Goal: Check status: Check status

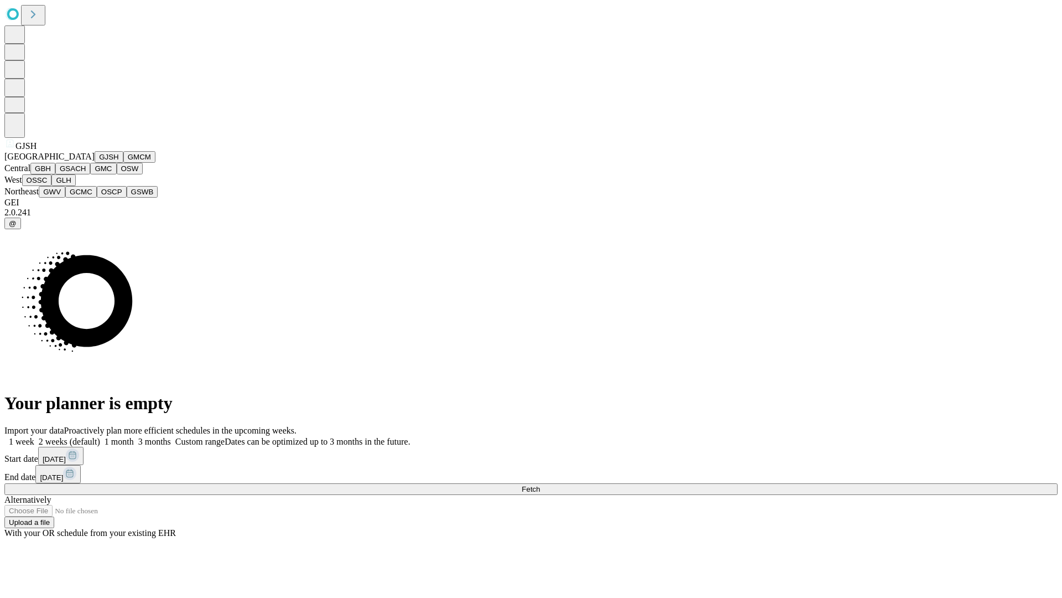
click at [95, 163] on button "GJSH" at bounding box center [109, 157] width 29 height 12
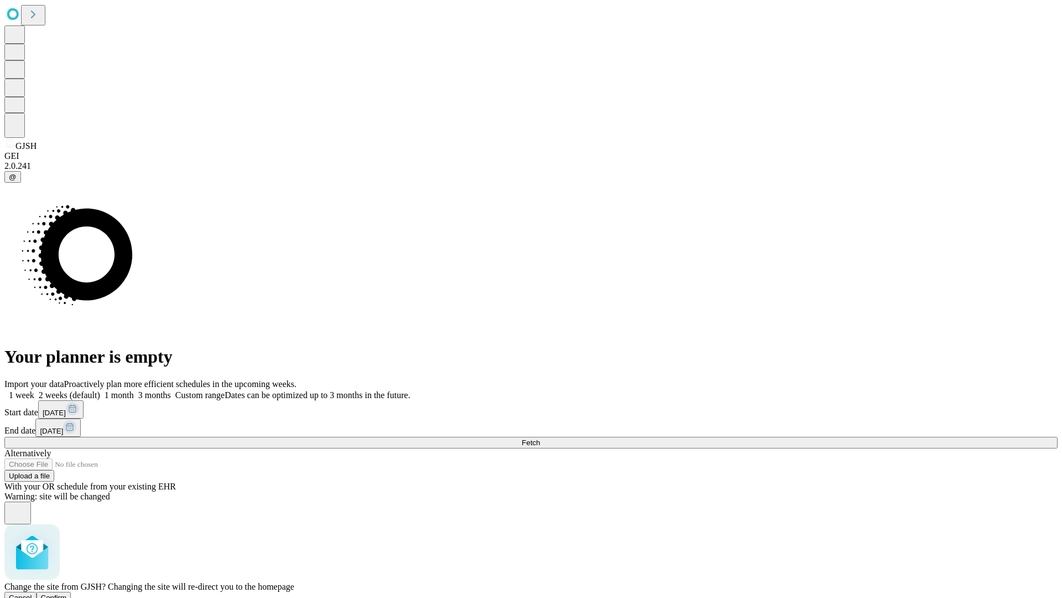
click at [67, 593] on span "Confirm" at bounding box center [54, 597] width 26 height 8
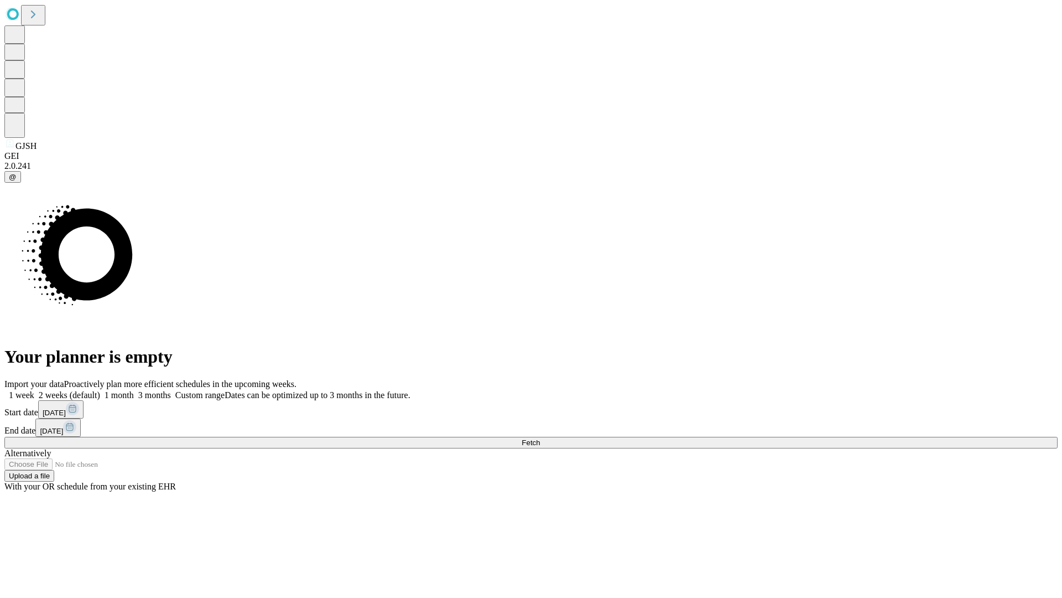
click at [100, 390] on label "2 weeks (default)" at bounding box center [67, 394] width 66 height 9
click at [540, 438] on span "Fetch" at bounding box center [531, 442] width 18 height 8
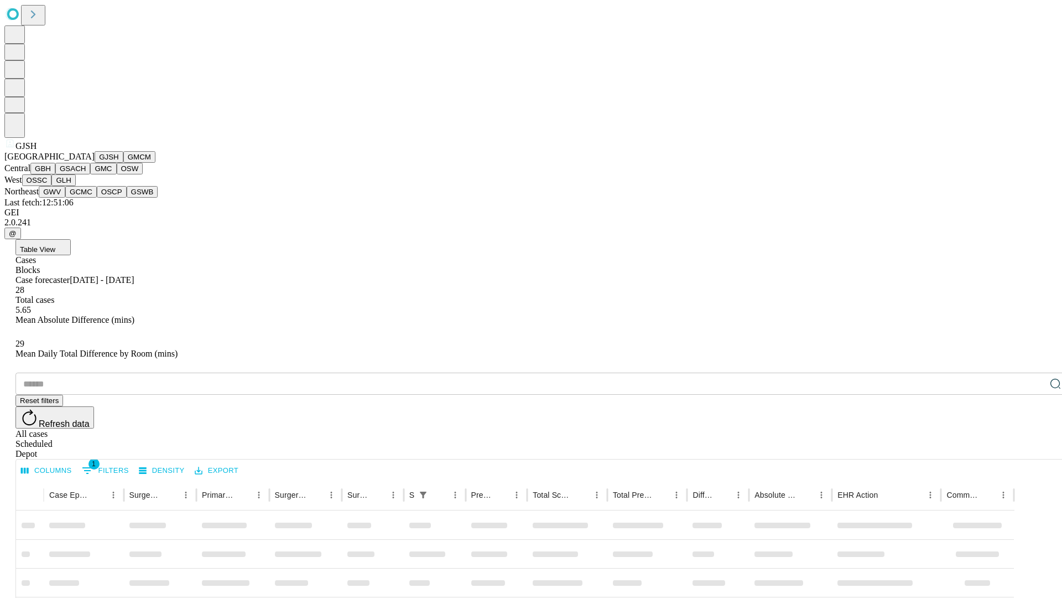
click at [123, 163] on button "GMCM" at bounding box center [139, 157] width 32 height 12
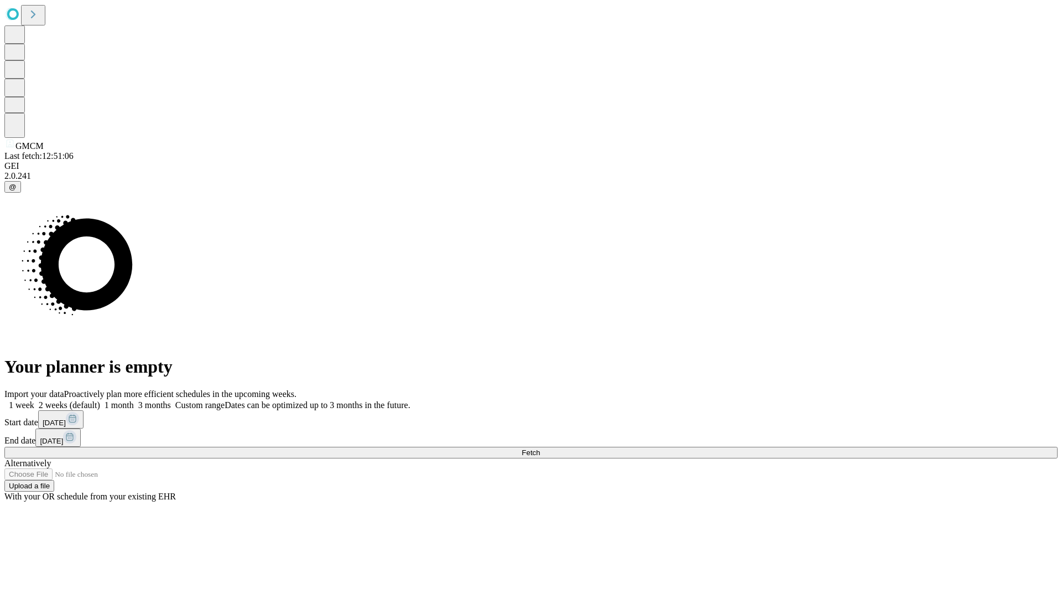
click at [100, 400] on label "2 weeks (default)" at bounding box center [67, 404] width 66 height 9
click at [540, 448] on span "Fetch" at bounding box center [531, 452] width 18 height 8
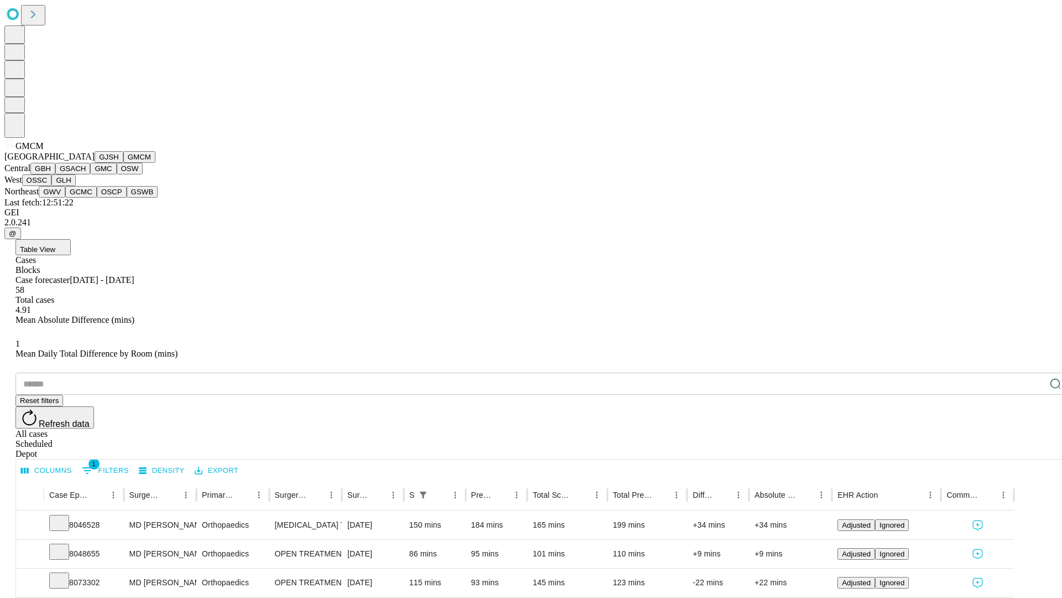
click at [55, 174] on button "GBH" at bounding box center [42, 169] width 25 height 12
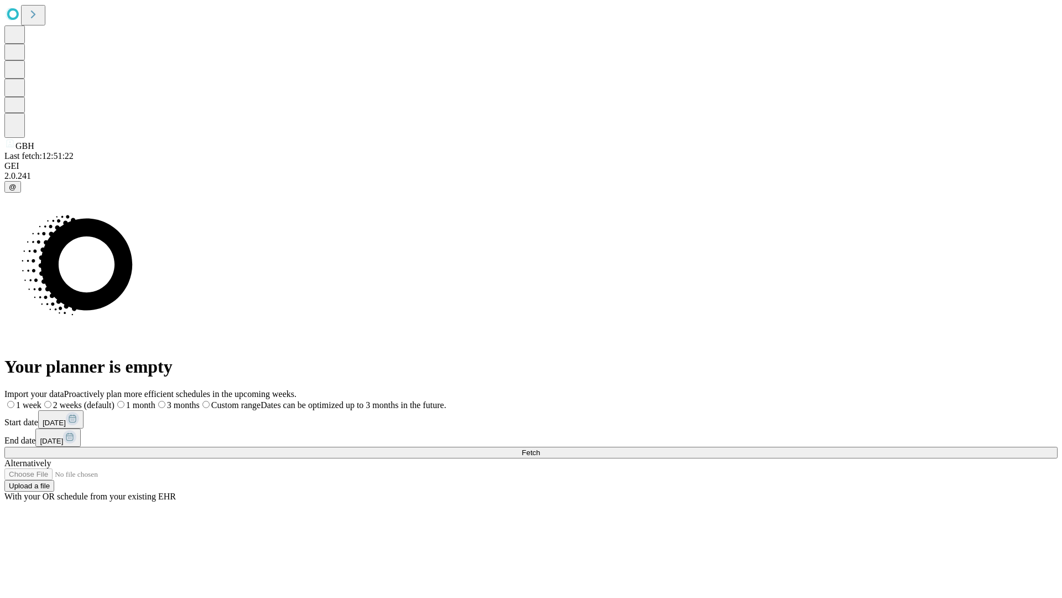
click at [115, 400] on label "2 weeks (default)" at bounding box center [77, 404] width 73 height 9
click at [540, 448] on span "Fetch" at bounding box center [531, 452] width 18 height 8
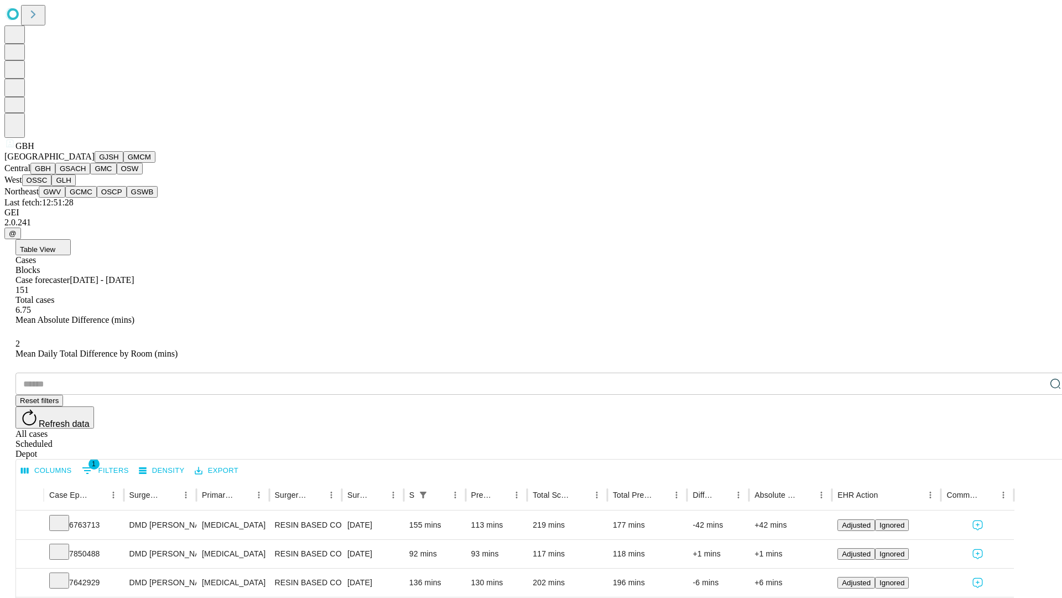
click at [86, 174] on button "GSACH" at bounding box center [72, 169] width 35 height 12
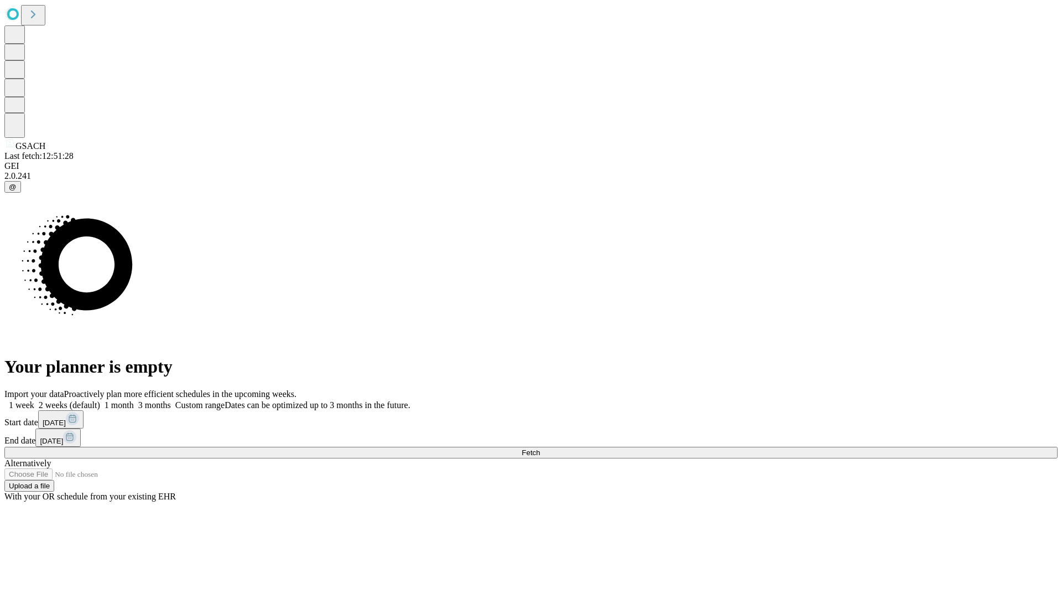
click at [100, 400] on label "2 weeks (default)" at bounding box center [67, 404] width 66 height 9
click at [540, 448] on span "Fetch" at bounding box center [531, 452] width 18 height 8
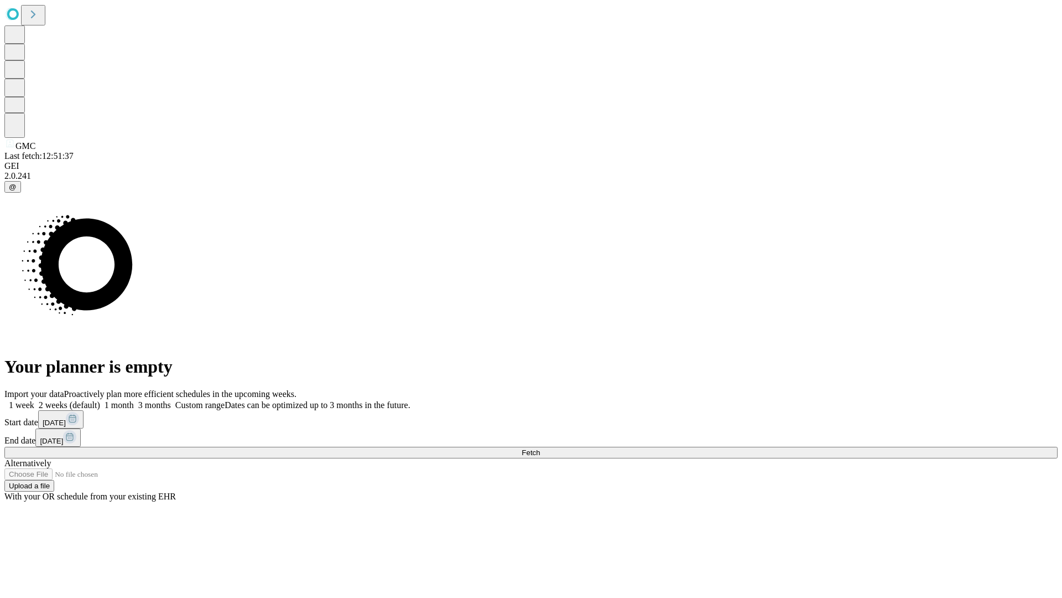
click at [100, 400] on label "2 weeks (default)" at bounding box center [67, 404] width 66 height 9
click at [540, 448] on span "Fetch" at bounding box center [531, 452] width 18 height 8
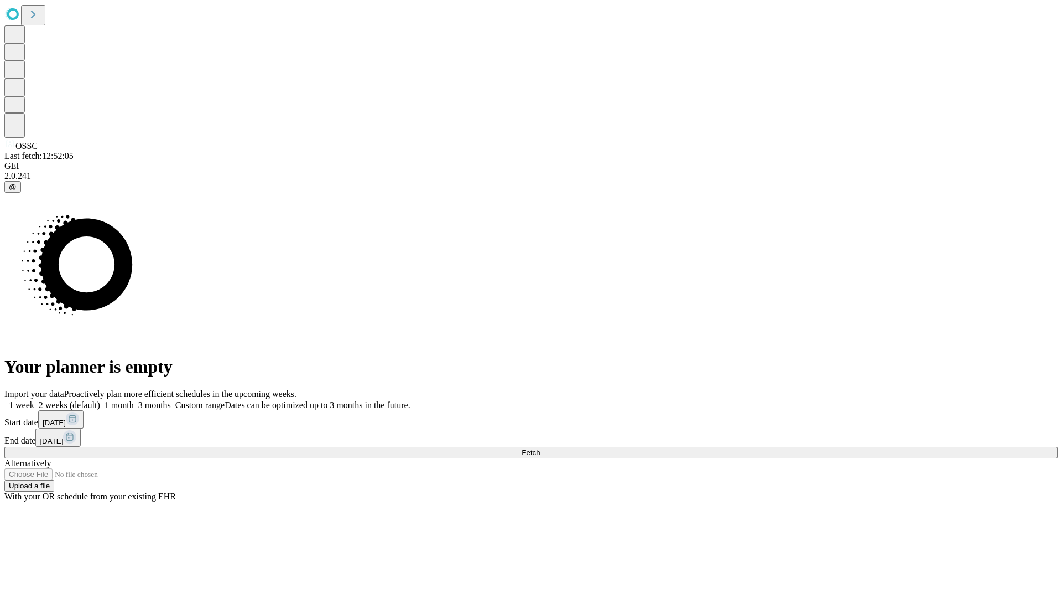
click at [100, 400] on label "2 weeks (default)" at bounding box center [67, 404] width 66 height 9
click at [540, 448] on span "Fetch" at bounding box center [531, 452] width 18 height 8
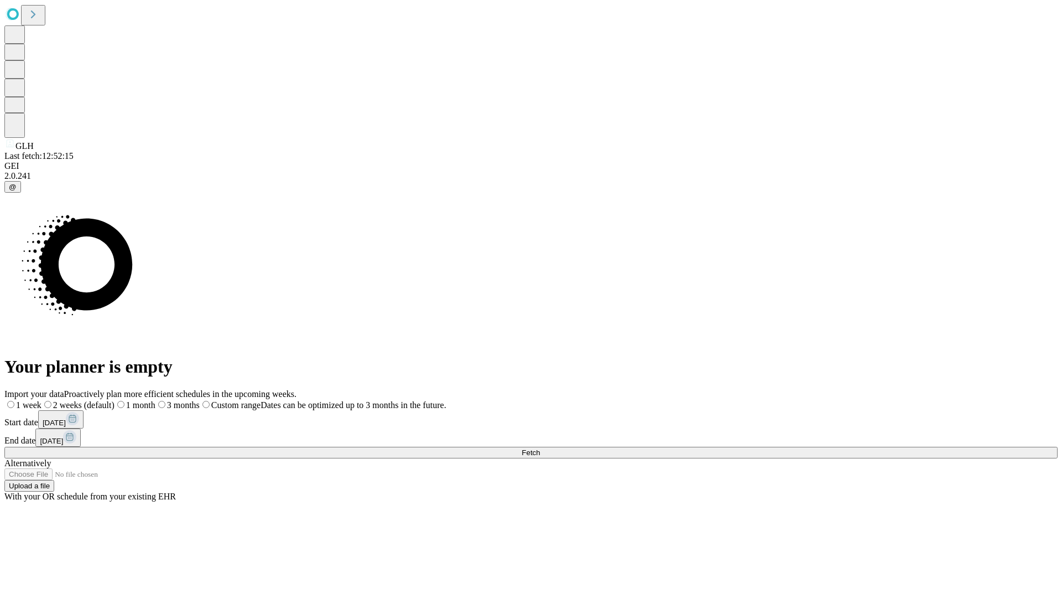
click at [540, 448] on span "Fetch" at bounding box center [531, 452] width 18 height 8
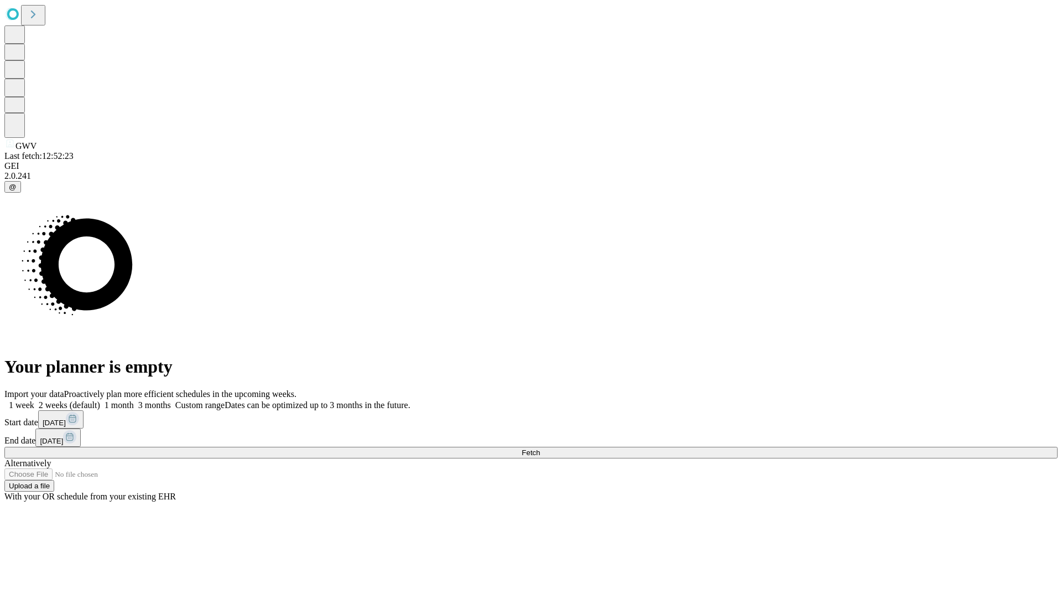
click at [100, 400] on label "2 weeks (default)" at bounding box center [67, 404] width 66 height 9
click at [540, 448] on span "Fetch" at bounding box center [531, 452] width 18 height 8
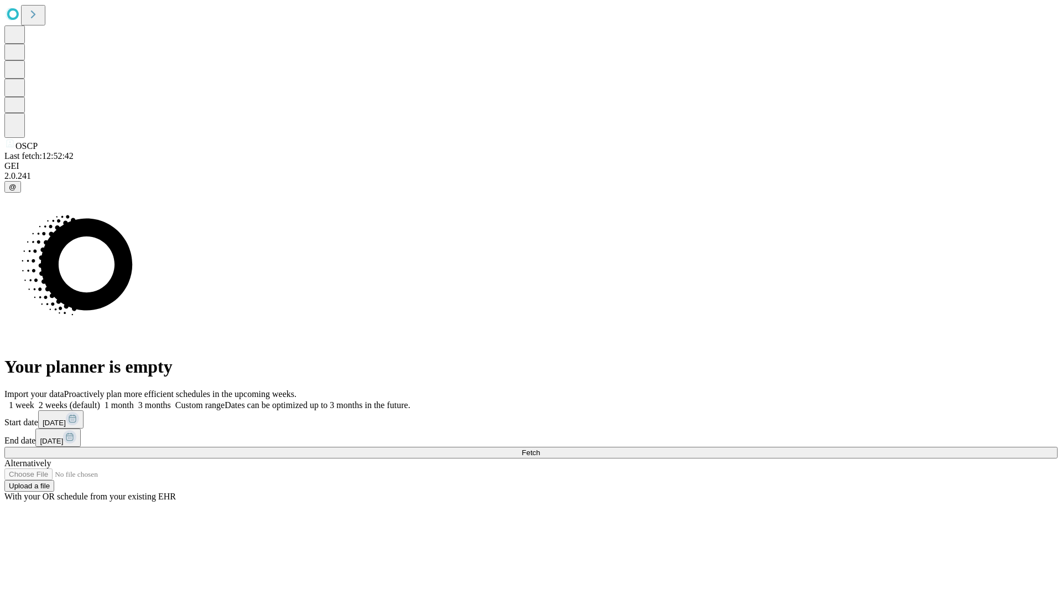
click at [100, 400] on label "2 weeks (default)" at bounding box center [67, 404] width 66 height 9
click at [540, 448] on span "Fetch" at bounding box center [531, 452] width 18 height 8
